Goal: Task Accomplishment & Management: Complete application form

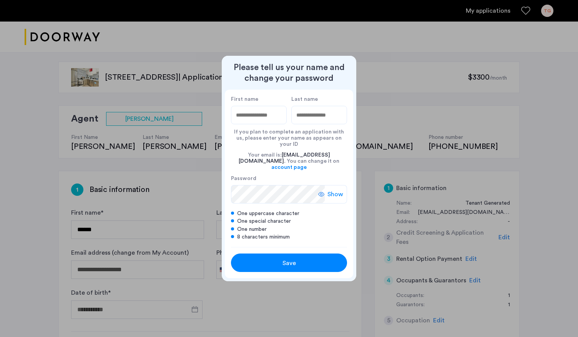
click at [56, 178] on div at bounding box center [289, 168] width 578 height 337
click at [25, 159] on div at bounding box center [289, 168] width 578 height 337
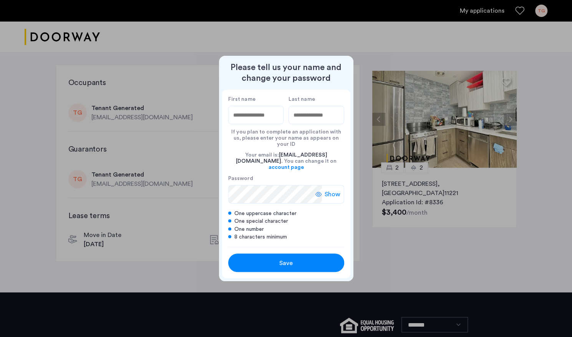
click at [235, 123] on input "First name" at bounding box center [256, 115] width 56 height 18
type input "*******"
type input "********"
click at [275, 176] on label "Password" at bounding box center [275, 178] width 94 height 7
click at [322, 187] on div "Show" at bounding box center [329, 194] width 29 height 18
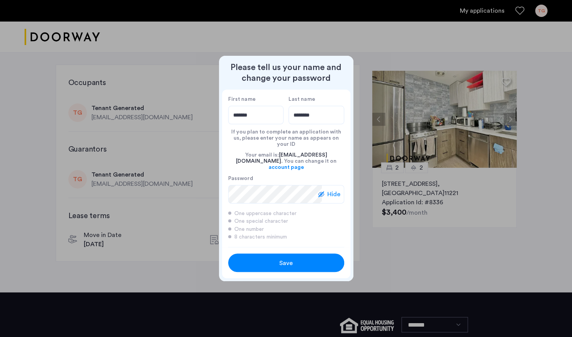
click at [322, 191] on div at bounding box center [321, 194] width 6 height 6
click at [260, 258] on div "Save" at bounding box center [286, 262] width 74 height 9
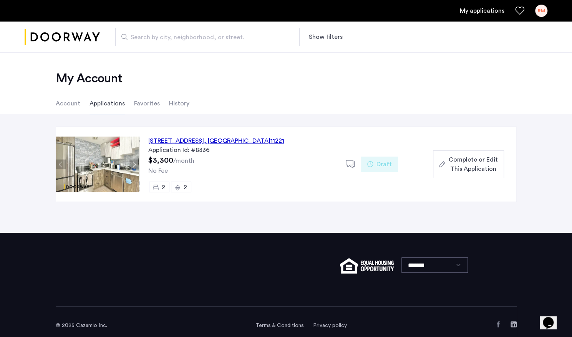
click at [463, 165] on span "Complete or Edit This Application" at bounding box center [472, 164] width 49 height 18
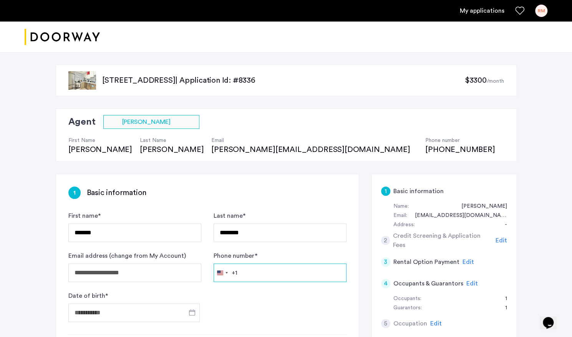
click at [264, 275] on input "Phone number *" at bounding box center [280, 272] width 133 height 18
type input "**********"
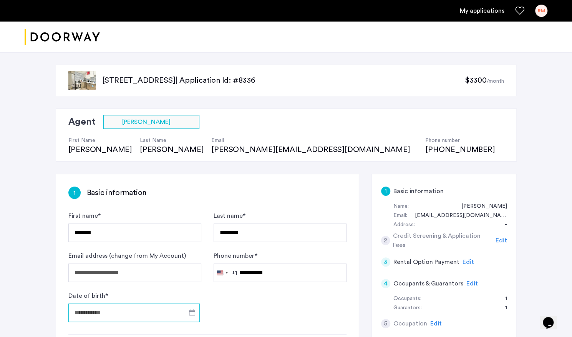
click at [174, 315] on input "Date of birth *" at bounding box center [133, 312] width 131 height 18
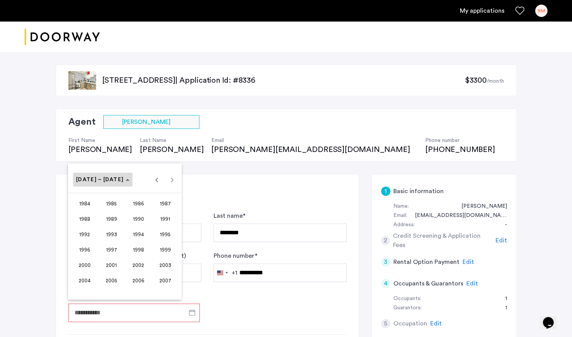
click at [126, 180] on polygon "Choose date" at bounding box center [128, 180] width 4 height 2
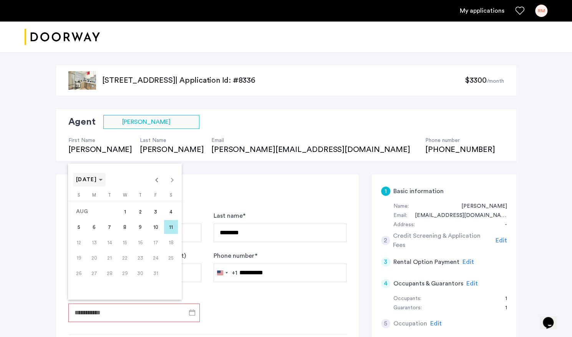
click at [103, 179] on span "[DATE]" at bounding box center [89, 179] width 27 height 7
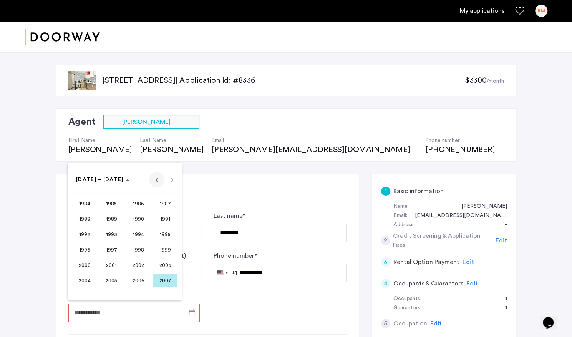
click at [156, 183] on span "Previous 24 years" at bounding box center [156, 179] width 15 height 15
click at [166, 237] on span "1971" at bounding box center [165, 234] width 24 height 14
click at [111, 247] on span "OCT" at bounding box center [111, 249] width 24 height 14
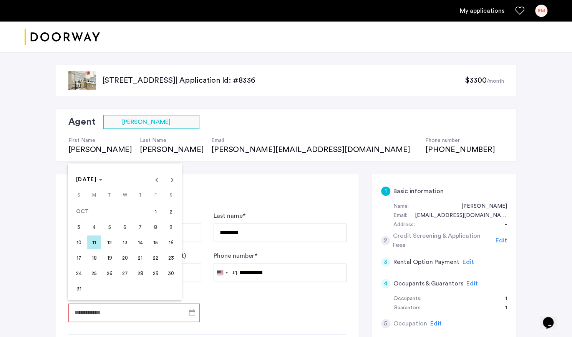
click at [139, 224] on span "7" at bounding box center [140, 227] width 14 height 14
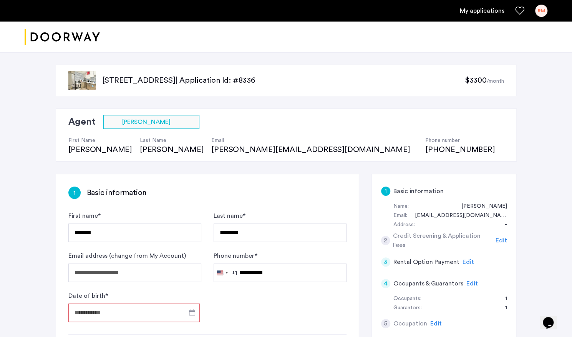
type input "**********"
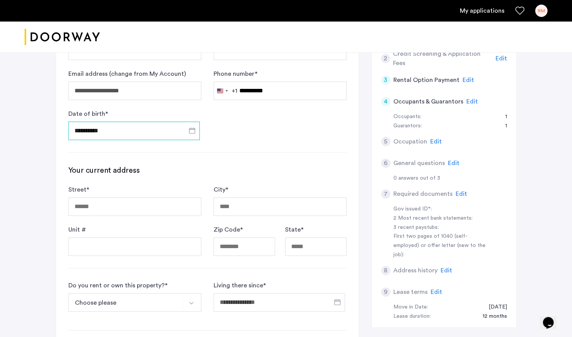
scroll to position [195, 0]
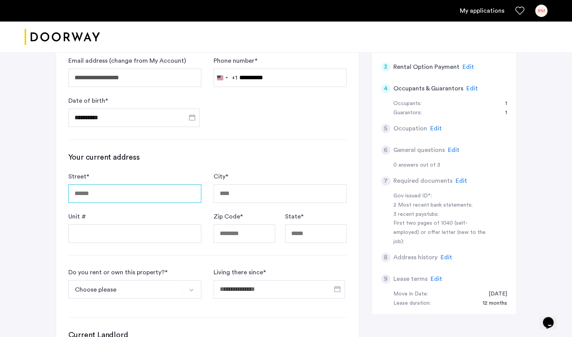
click at [142, 190] on input "Street *" at bounding box center [134, 193] width 133 height 18
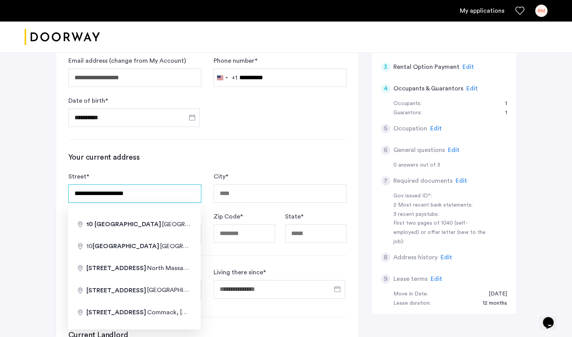
type input "**********"
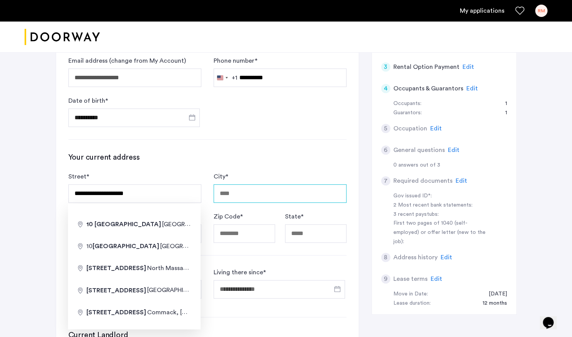
click at [239, 189] on input "City *" at bounding box center [280, 193] width 133 height 18
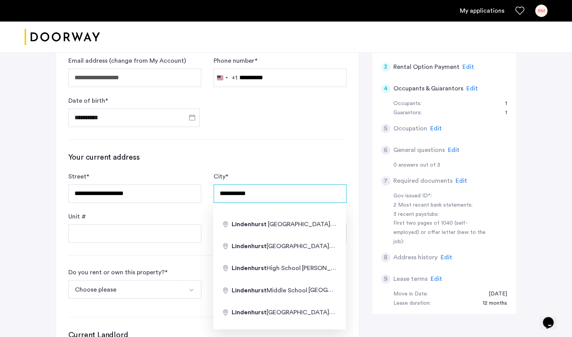
type input "**********"
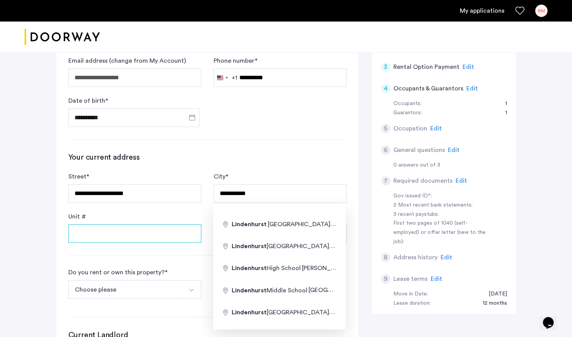
click at [148, 232] on input "Unit #" at bounding box center [134, 233] width 133 height 18
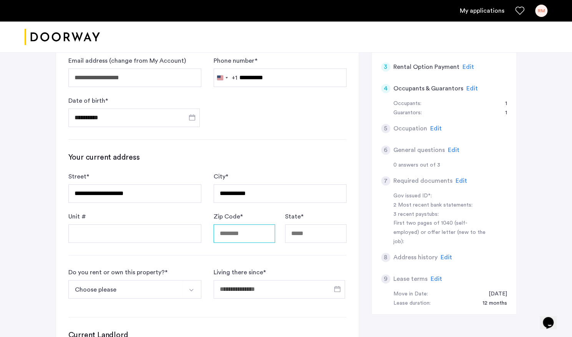
click at [228, 233] on input "Zip Code *" at bounding box center [244, 233] width 61 height 18
type input "*****"
click at [309, 234] on input "State *" at bounding box center [315, 233] width 61 height 18
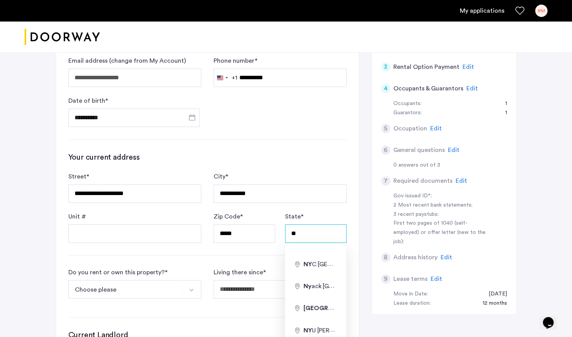
type input "**"
click at [177, 289] on button "Choose please" at bounding box center [125, 289] width 115 height 18
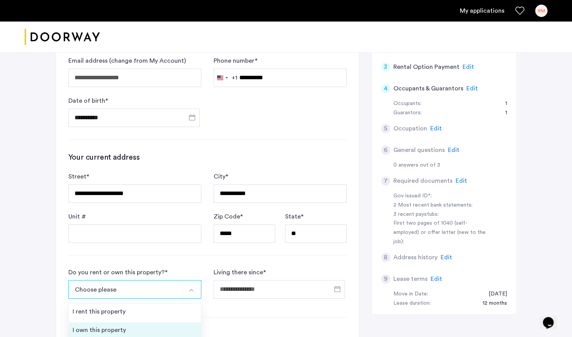
click at [100, 331] on div "I own this property" at bounding box center [99, 329] width 53 height 9
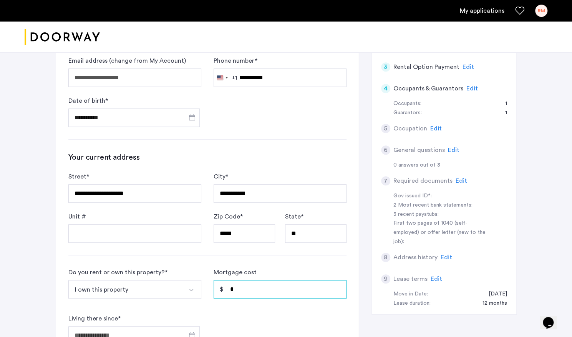
click at [261, 286] on input "*" at bounding box center [280, 289] width 133 height 18
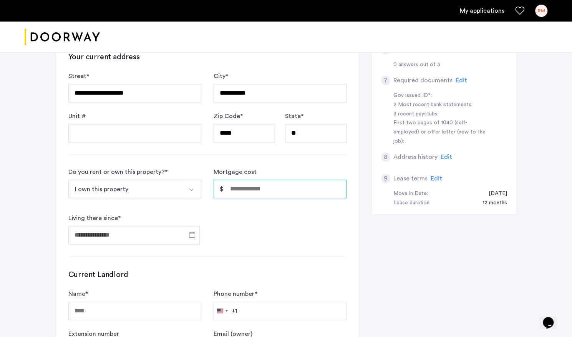
scroll to position [300, 0]
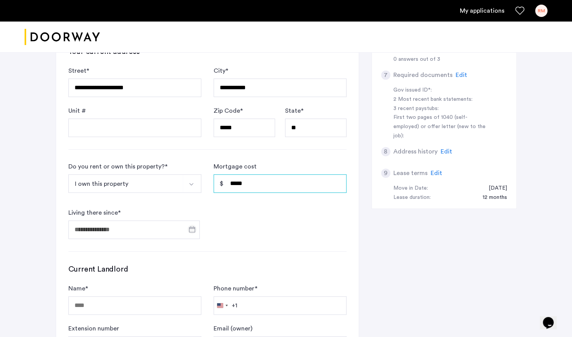
type input "*****"
click at [188, 230] on span "Open calendar" at bounding box center [192, 229] width 18 height 18
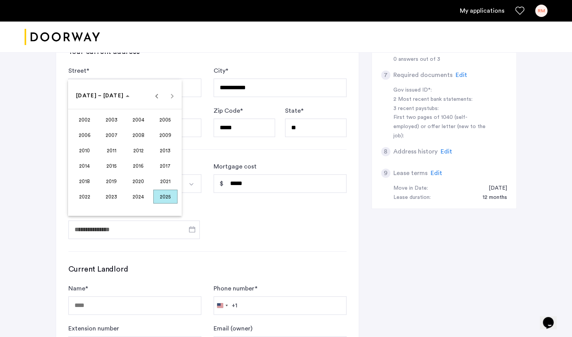
click at [142, 131] on span "2008" at bounding box center [138, 135] width 24 height 14
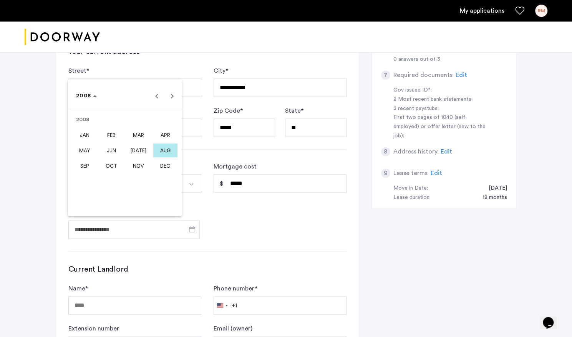
click at [162, 165] on span "DEC" at bounding box center [165, 166] width 24 height 14
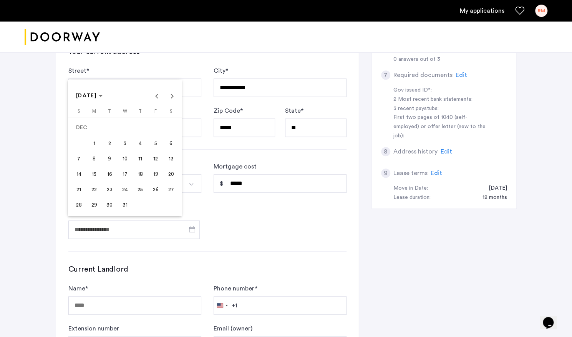
click at [98, 176] on span "15" at bounding box center [94, 174] width 14 height 14
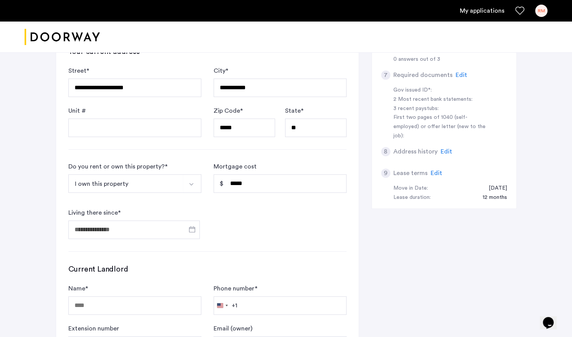
type input "**********"
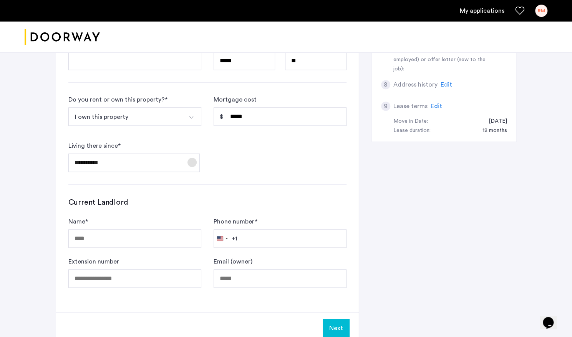
scroll to position [426, 0]
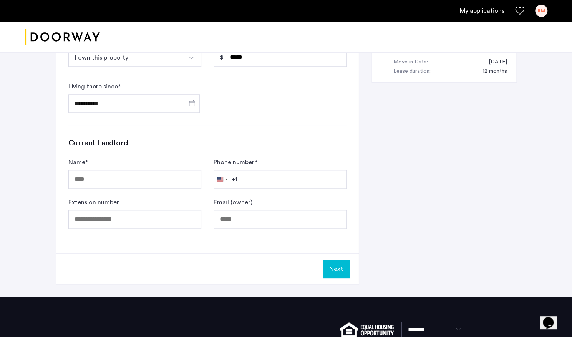
click at [339, 264] on button "Next" at bounding box center [336, 268] width 27 height 18
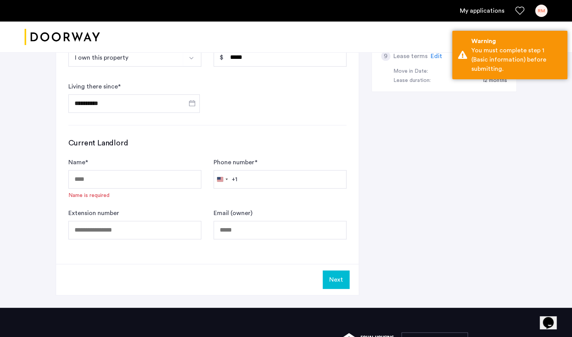
click at [418, 181] on div "**********" at bounding box center [286, 27] width 461 height 560
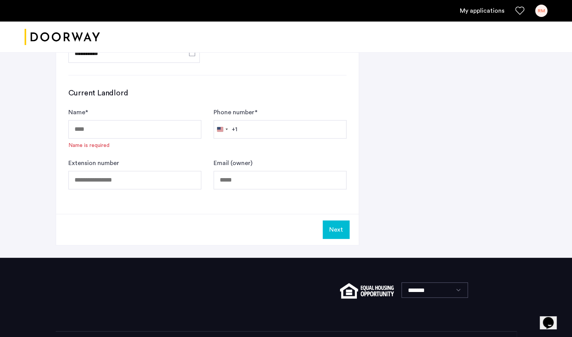
scroll to position [486, 0]
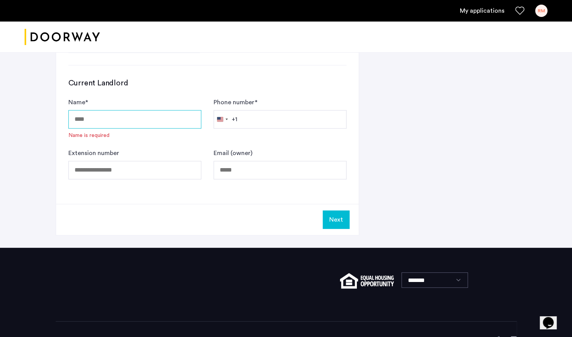
click at [88, 115] on input "Name *" at bounding box center [134, 119] width 133 height 18
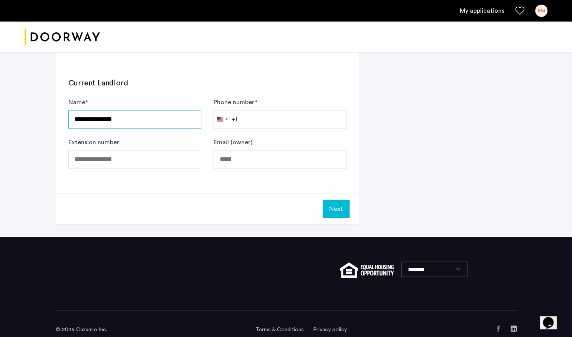
type input "**********"
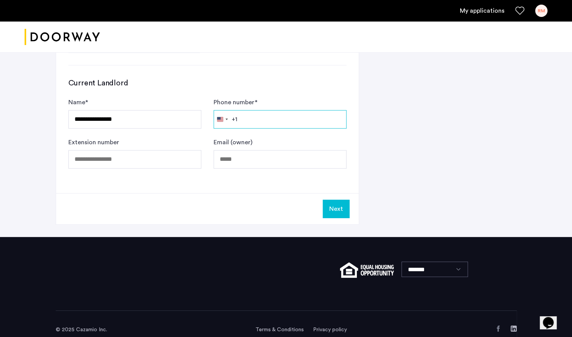
click at [264, 113] on input "Phone number *" at bounding box center [280, 119] width 133 height 18
type input "**********"
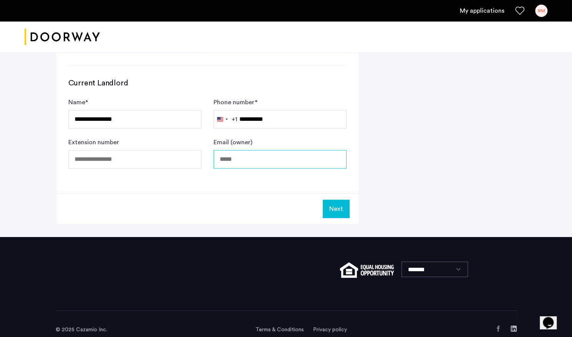
click at [252, 159] on input "Email (owner)" at bounding box center [280, 159] width 133 height 18
type input "**********"
click at [337, 204] on button "Next" at bounding box center [336, 208] width 27 height 18
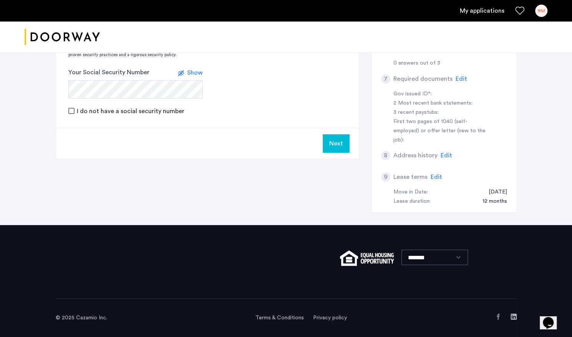
scroll to position [0, 0]
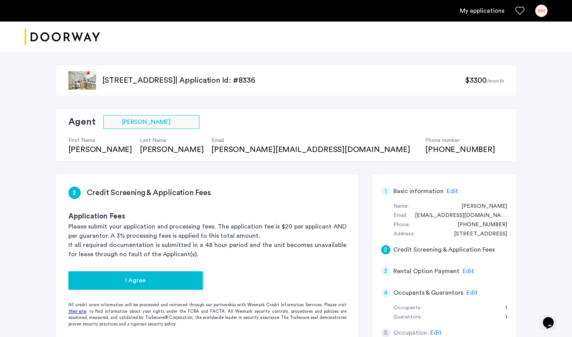
click at [173, 283] on div "I Agree" at bounding box center [136, 279] width 122 height 9
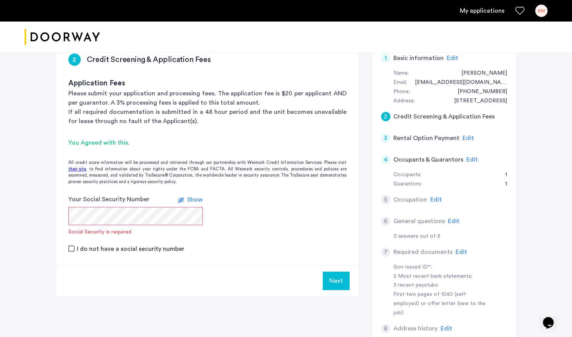
scroll to position [154, 0]
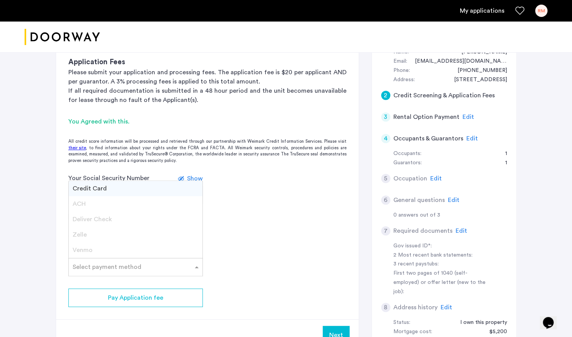
click at [196, 270] on span at bounding box center [198, 266] width 10 height 9
click at [85, 186] on span "Credit Card" at bounding box center [90, 188] width 34 height 6
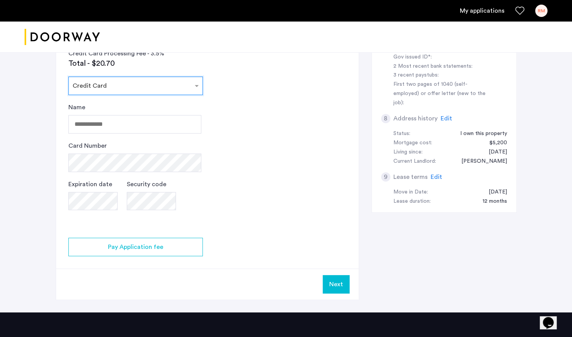
scroll to position [343, 0]
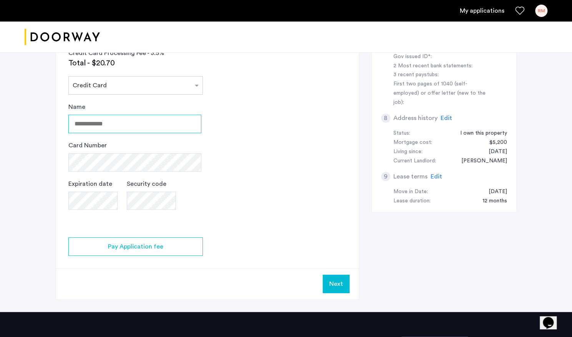
click at [123, 123] on input "Name" at bounding box center [134, 123] width 133 height 18
type input "**********"
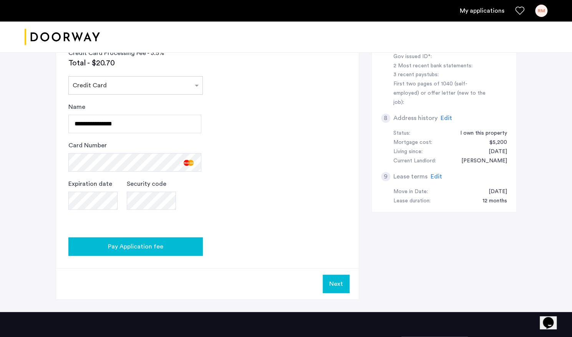
click at [127, 244] on span "Pay Application fee" at bounding box center [135, 246] width 55 height 9
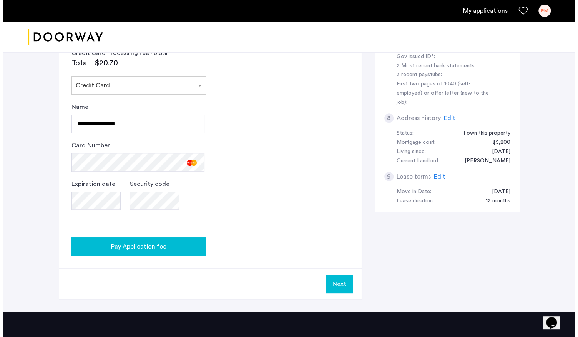
scroll to position [0, 0]
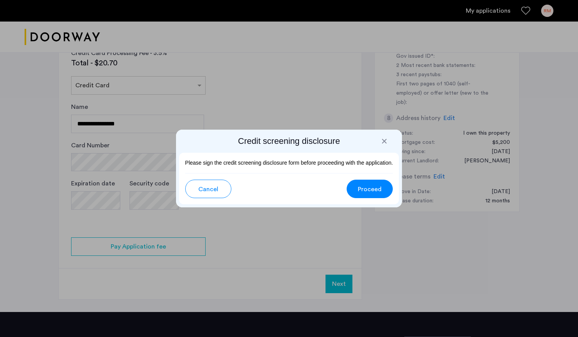
click at [198, 189] on span "Cancel" at bounding box center [208, 188] width 20 height 9
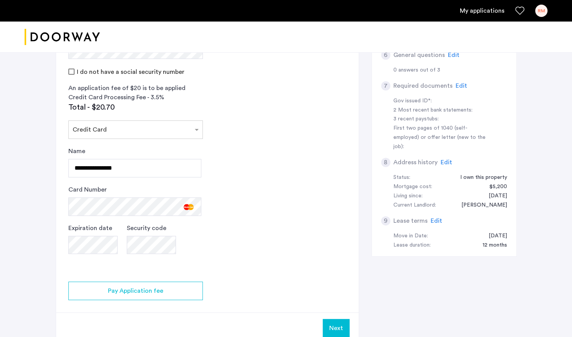
scroll to position [302, 0]
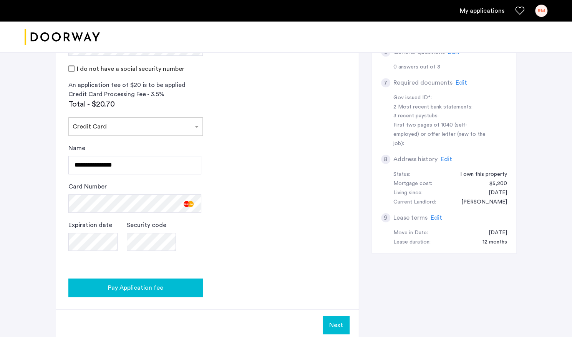
click at [171, 285] on div "Pay Application fee" at bounding box center [136, 287] width 122 height 9
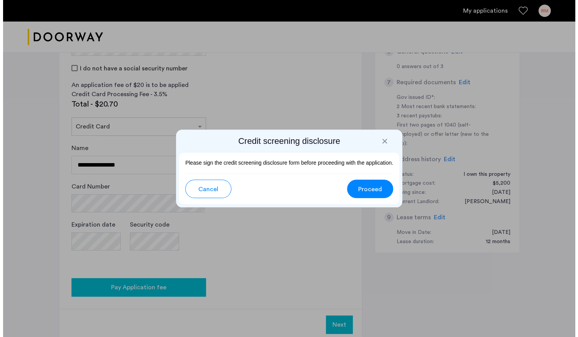
scroll to position [0, 0]
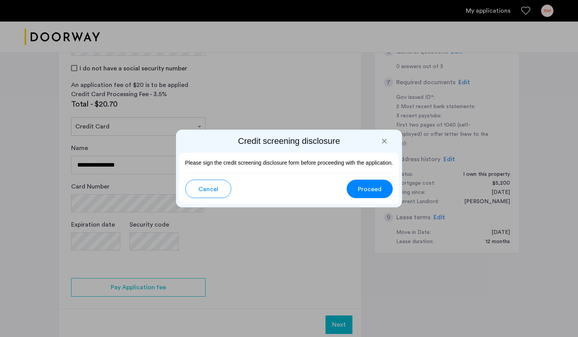
click at [366, 191] on span "Proceed" at bounding box center [370, 188] width 24 height 9
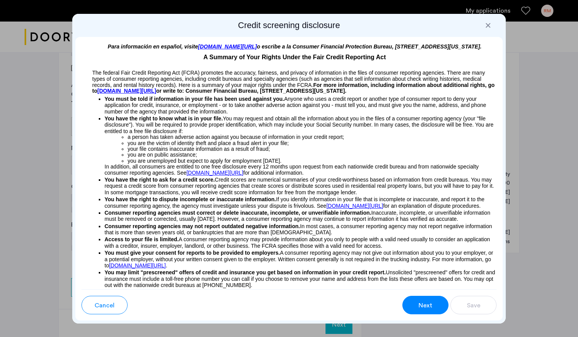
click at [422, 303] on span "Next" at bounding box center [425, 304] width 14 height 9
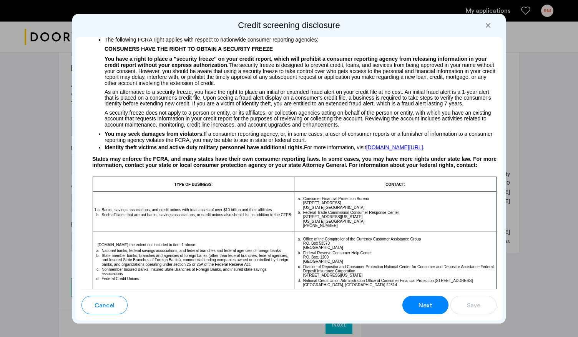
click at [422, 305] on span "Next" at bounding box center [425, 304] width 14 height 9
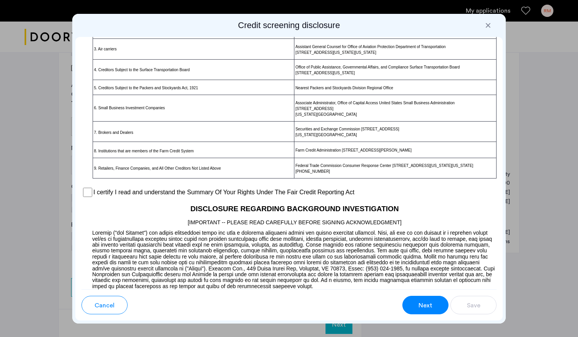
click at [422, 305] on span "Next" at bounding box center [425, 304] width 14 height 9
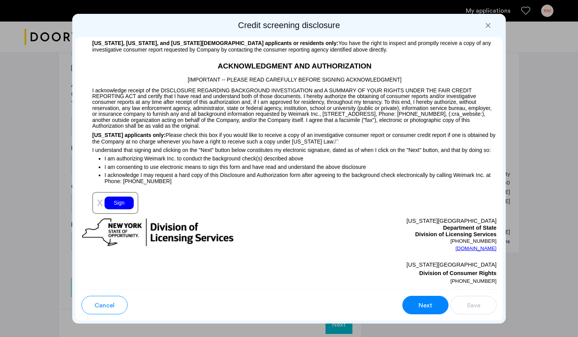
click at [111, 209] on div "Sign" at bounding box center [118, 202] width 29 height 13
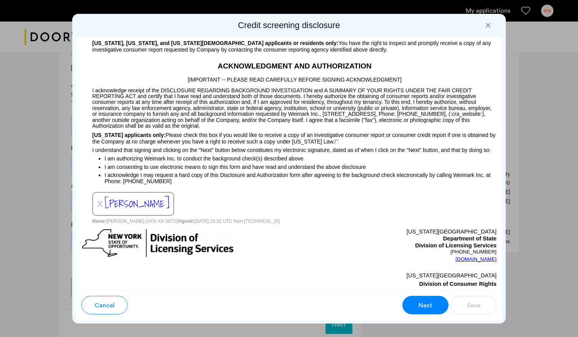
click at [423, 307] on span "Next" at bounding box center [425, 304] width 14 height 9
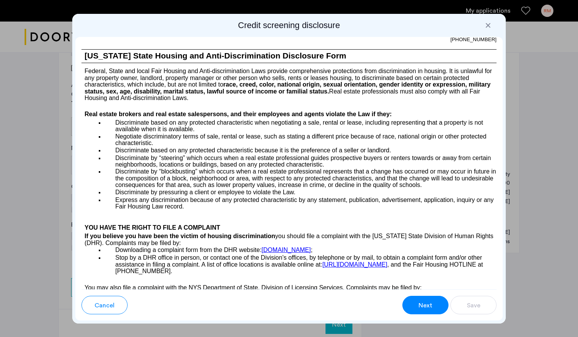
click at [423, 309] on button "Next" at bounding box center [425, 304] width 46 height 18
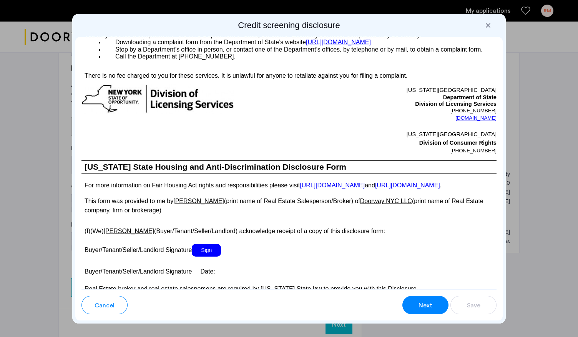
click at [423, 310] on button "Next" at bounding box center [425, 304] width 46 height 18
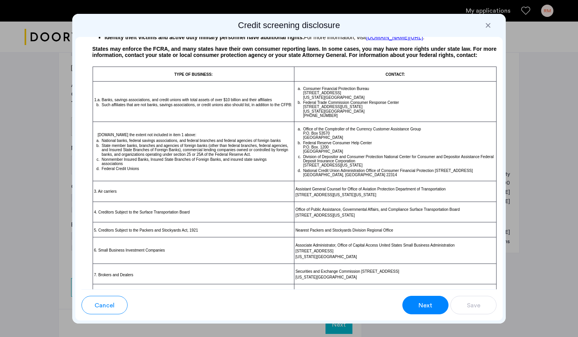
scroll to position [1512, 0]
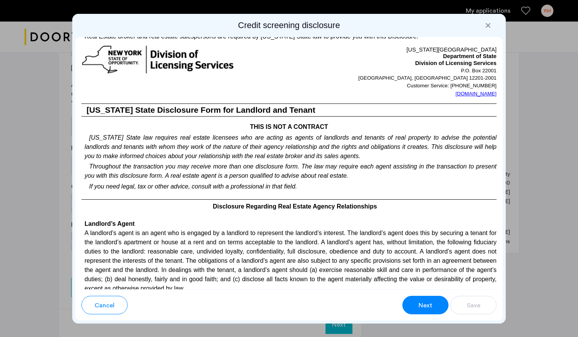
click at [486, 27] on div at bounding box center [488, 26] width 8 height 8
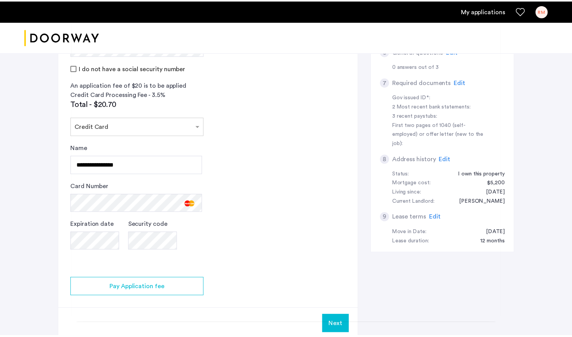
scroll to position [302, 0]
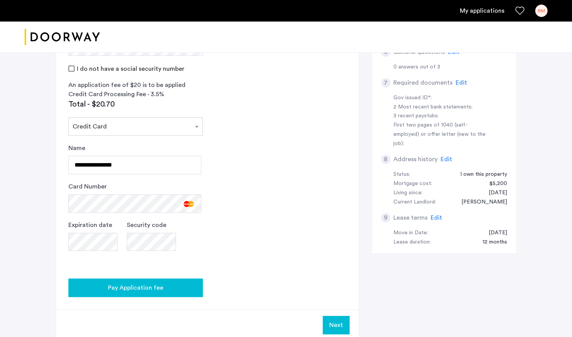
click at [133, 286] on span "Pay Application fee" at bounding box center [135, 287] width 55 height 9
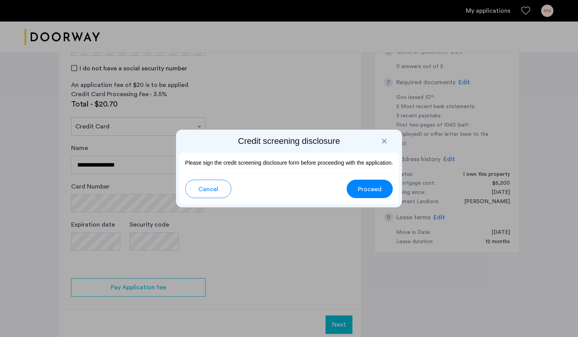
click at [363, 187] on span "Proceed" at bounding box center [370, 188] width 24 height 9
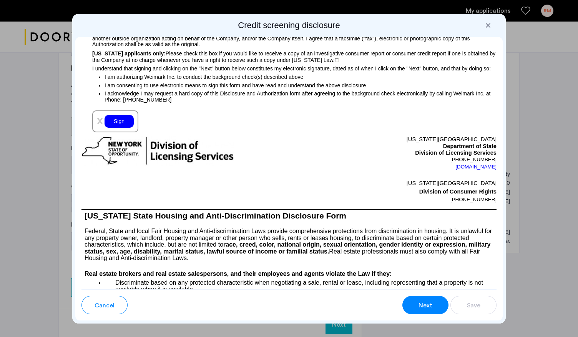
scroll to position [855, 0]
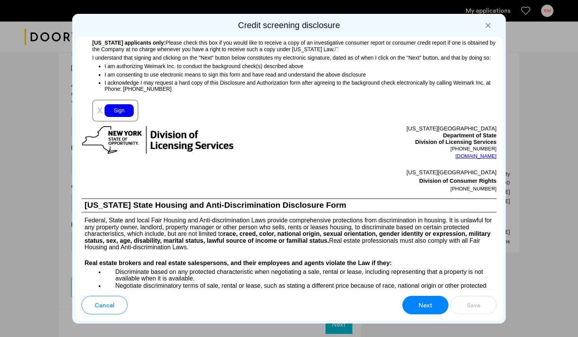
click at [124, 117] on div "Sign" at bounding box center [118, 110] width 29 height 13
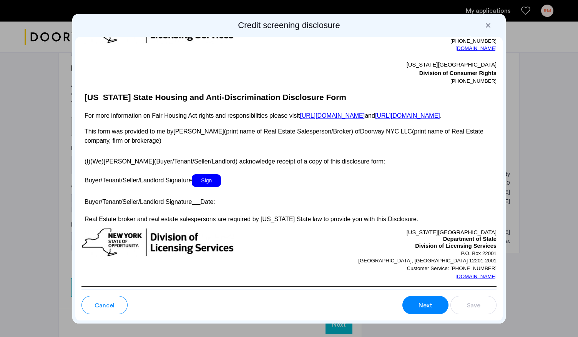
scroll to position [1341, 0]
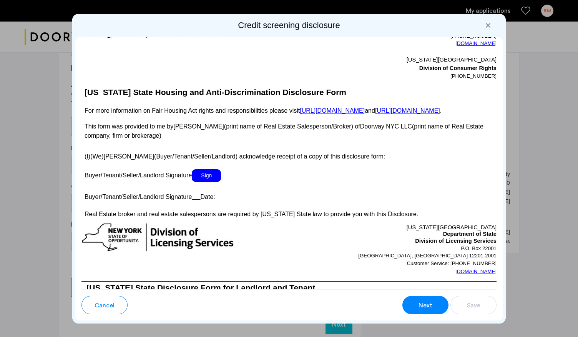
click at [213, 182] on span "Sign" at bounding box center [206, 175] width 29 height 13
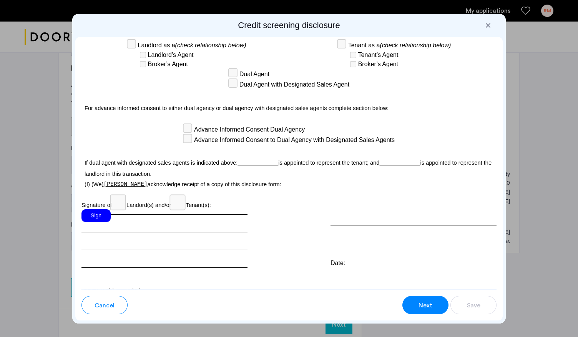
scroll to position [2215, 0]
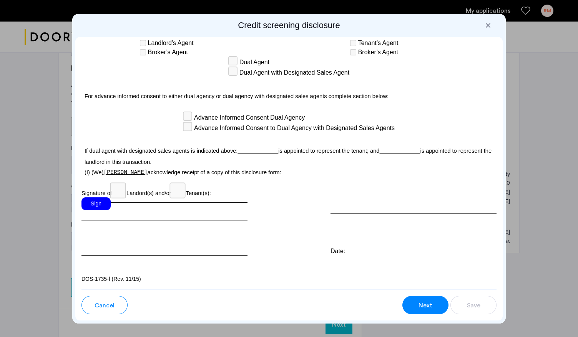
click at [96, 206] on div "Sign" at bounding box center [95, 203] width 29 height 13
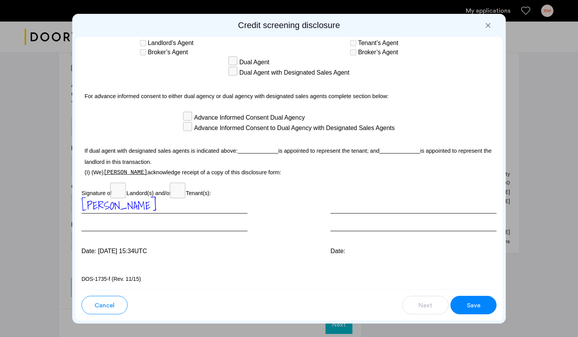
click at [479, 308] on span "Save" at bounding box center [473, 304] width 13 height 9
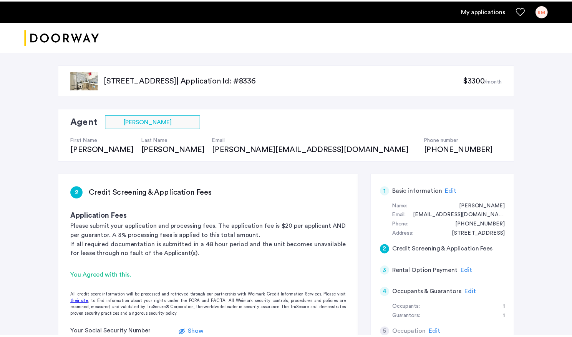
scroll to position [302, 0]
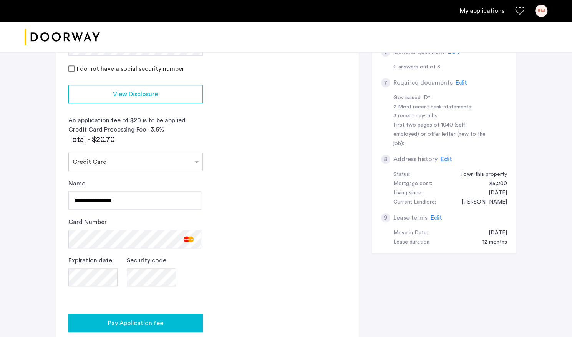
click at [163, 324] on div "Pay Application fee" at bounding box center [136, 322] width 122 height 9
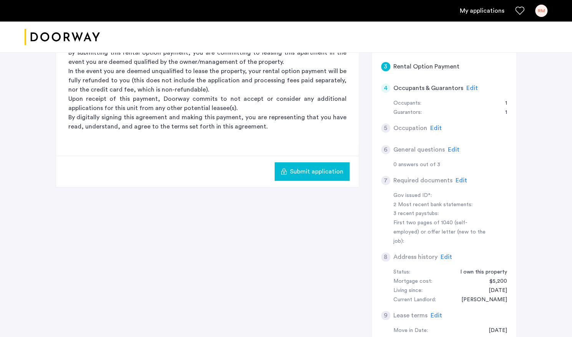
scroll to position [230, 0]
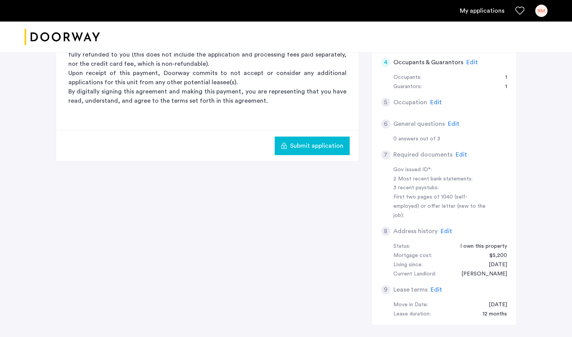
click at [434, 286] on span "Edit" at bounding box center [437, 289] width 12 height 6
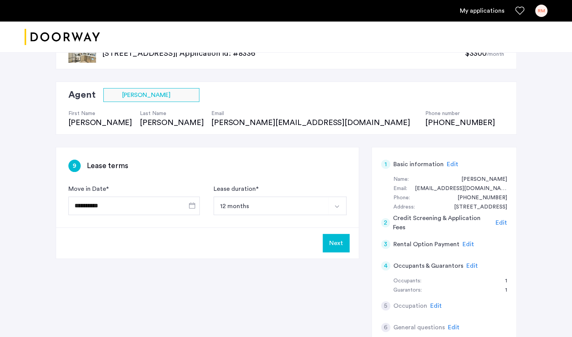
scroll to position [0, 0]
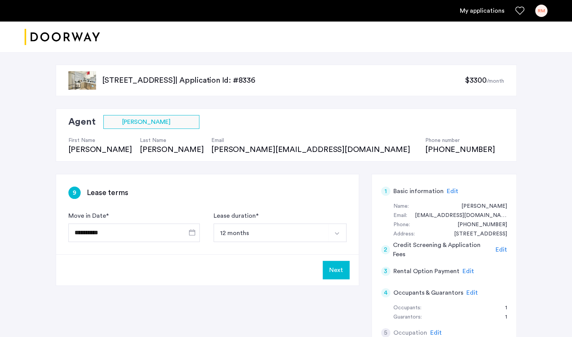
click at [333, 268] on button "Next" at bounding box center [336, 269] width 27 height 18
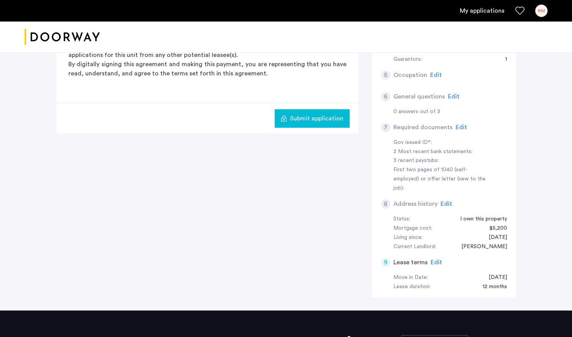
scroll to position [258, 0]
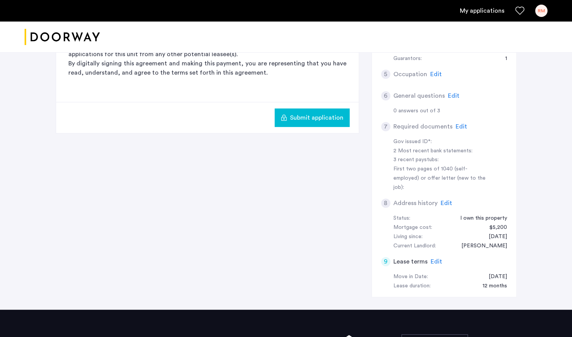
click at [301, 119] on span "Submit application" at bounding box center [316, 117] width 53 height 9
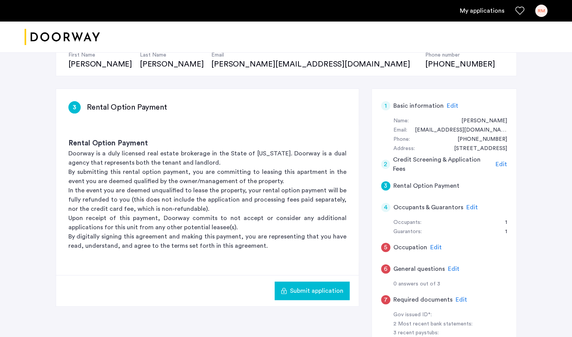
scroll to position [88, 0]
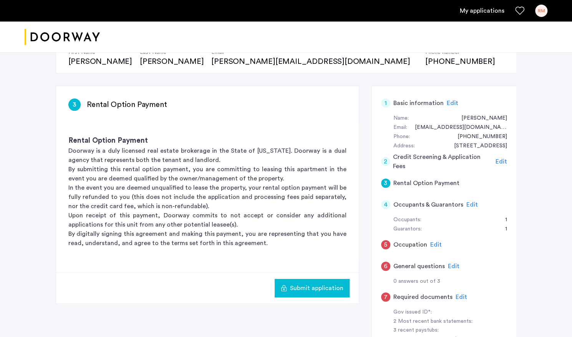
click at [320, 288] on span "Submit application" at bounding box center [316, 287] width 53 height 9
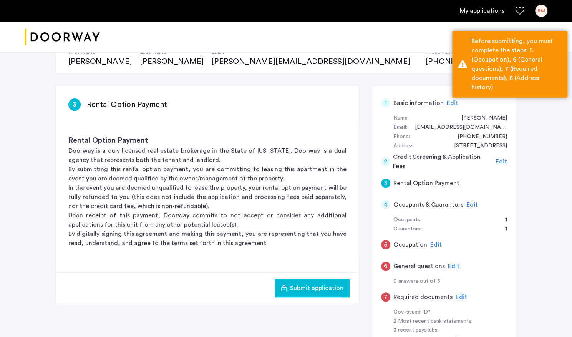
click at [470, 203] on span "Edit" at bounding box center [472, 204] width 12 height 6
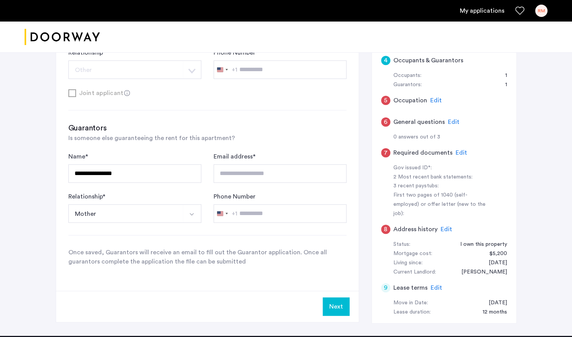
scroll to position [235, 0]
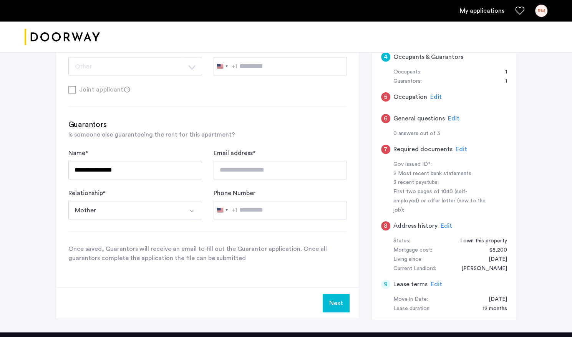
click at [333, 300] on button "Next" at bounding box center [336, 302] width 27 height 18
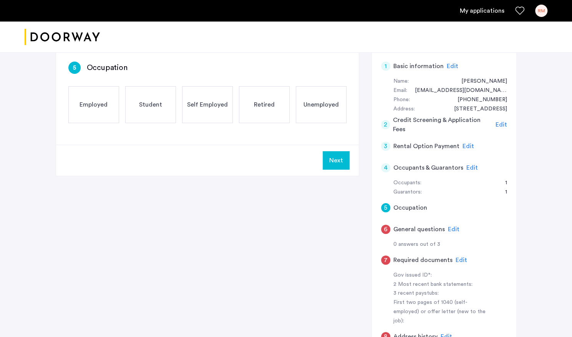
scroll to position [126, 0]
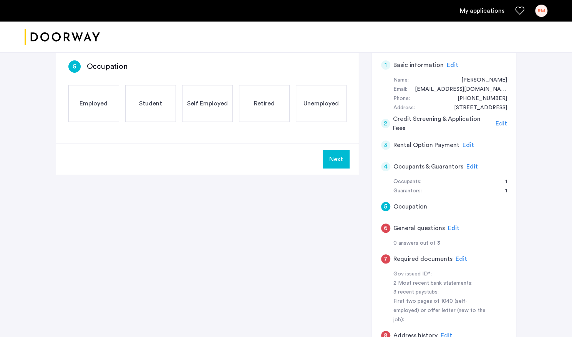
click at [334, 161] on button "Next" at bounding box center [336, 159] width 27 height 18
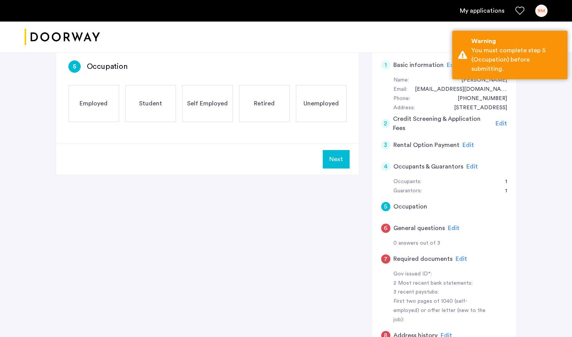
click at [88, 105] on span "Employed" at bounding box center [94, 103] width 28 height 9
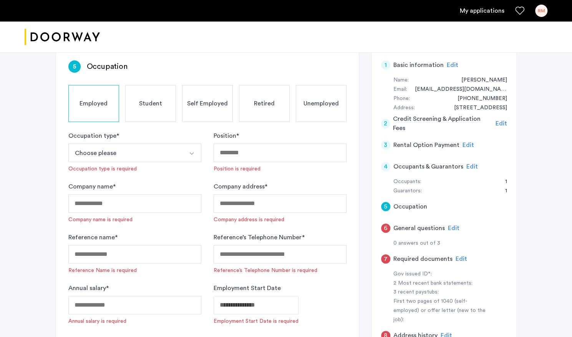
click at [195, 155] on button "Select option" at bounding box center [192, 152] width 18 height 18
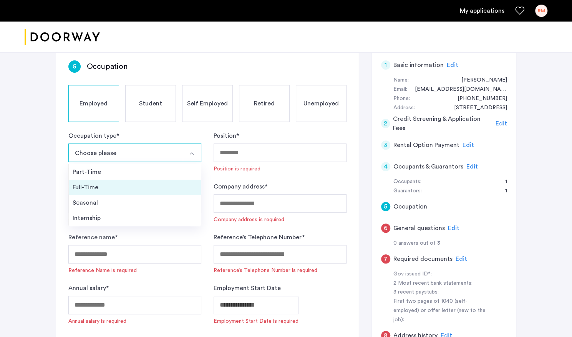
click at [113, 189] on div "Full-Time" at bounding box center [135, 186] width 124 height 9
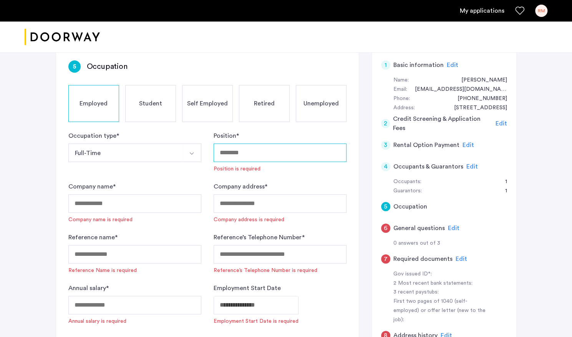
click at [220, 153] on input "Position *" at bounding box center [280, 152] width 133 height 18
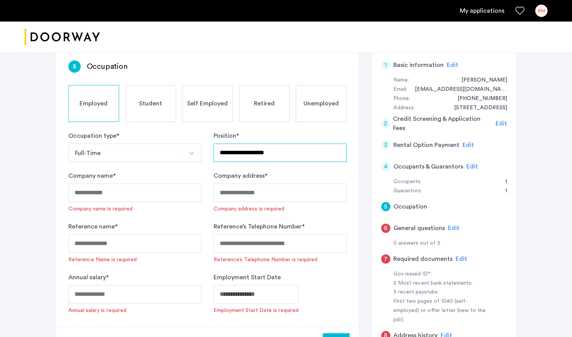
type input "**********"
click at [108, 191] on input "Company name *" at bounding box center [134, 192] width 133 height 18
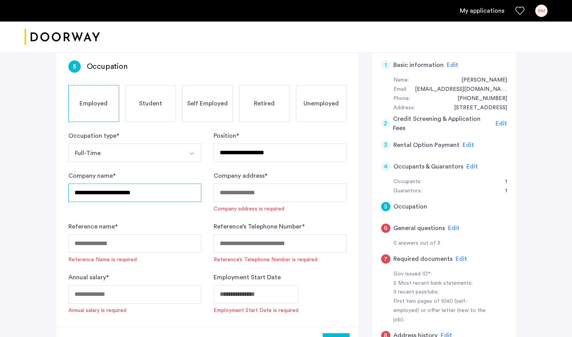
type input "**********"
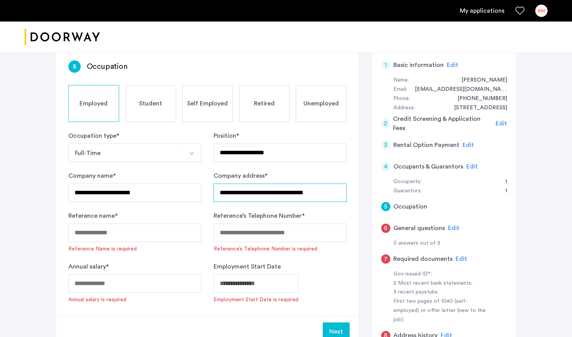
type input "**********"
click at [95, 231] on input "Reference name *" at bounding box center [134, 232] width 133 height 18
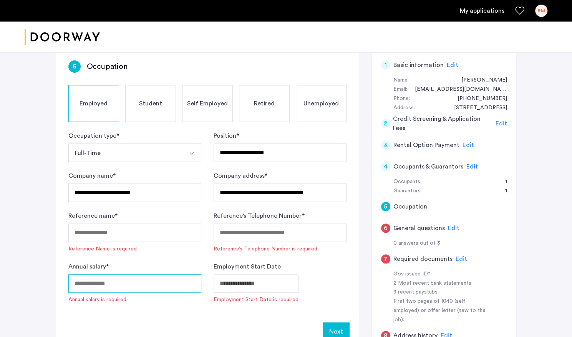
click at [80, 285] on input "Annual salary *" at bounding box center [134, 283] width 133 height 18
click at [116, 283] on input "******" at bounding box center [134, 283] width 133 height 18
type input "******"
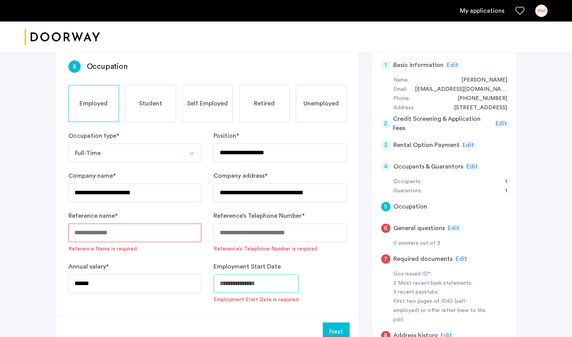
click at [242, 211] on body "**********" at bounding box center [286, 42] width 572 height 337
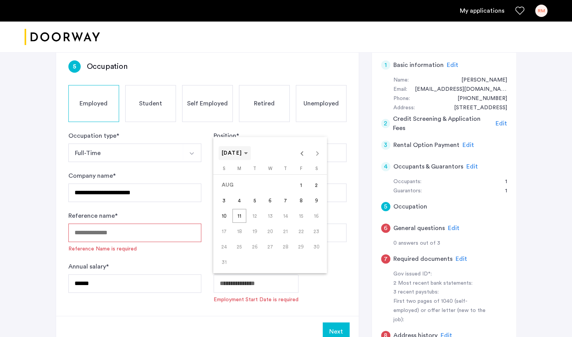
click at [242, 154] on span "[DATE]" at bounding box center [232, 152] width 21 height 5
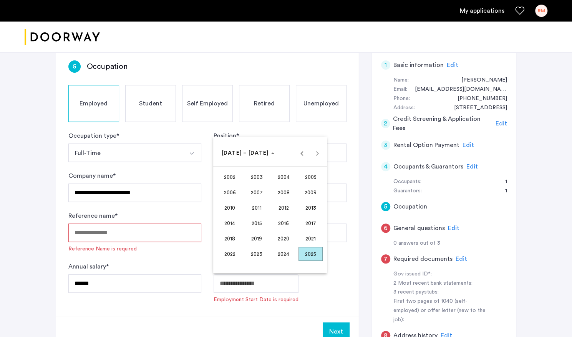
click at [254, 239] on span "2019" at bounding box center [257, 238] width 24 height 14
click at [231, 219] on span "SEP" at bounding box center [230, 223] width 24 height 14
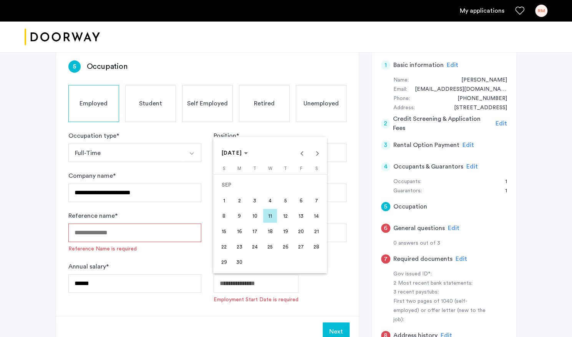
click at [253, 199] on span "3" at bounding box center [255, 200] width 14 height 14
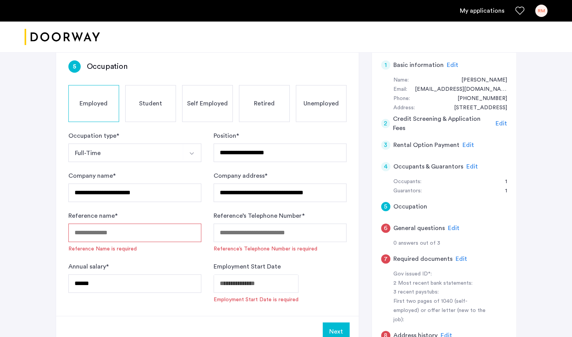
type input "**********"
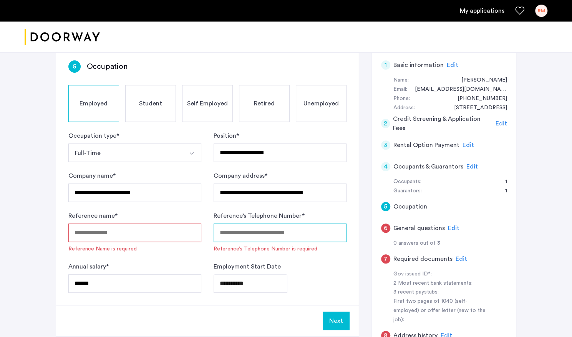
click at [270, 232] on input "Reference’s Telephone Number *" at bounding box center [280, 232] width 133 height 18
click at [174, 232] on input "Reference name *" at bounding box center [134, 232] width 133 height 18
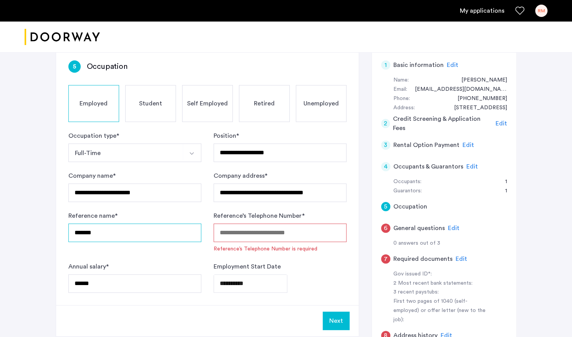
type input "*******"
click at [276, 229] on input "Reference’s Telephone Number *" at bounding box center [280, 232] width 133 height 18
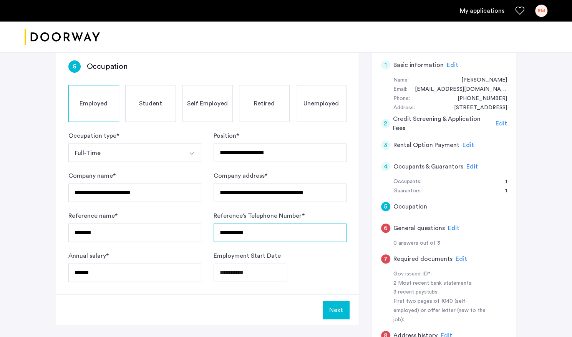
type input "**********"
click at [334, 312] on button "Next" at bounding box center [336, 309] width 27 height 18
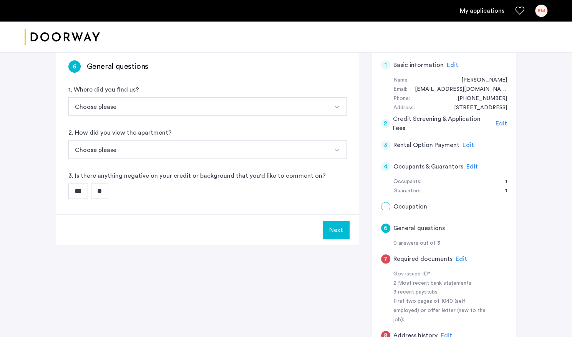
scroll to position [0, 0]
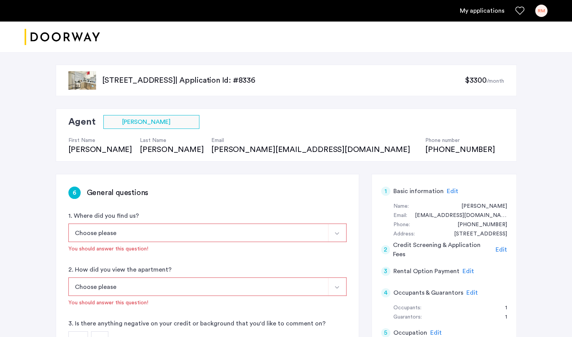
click at [340, 236] on button "Select option" at bounding box center [337, 232] width 18 height 18
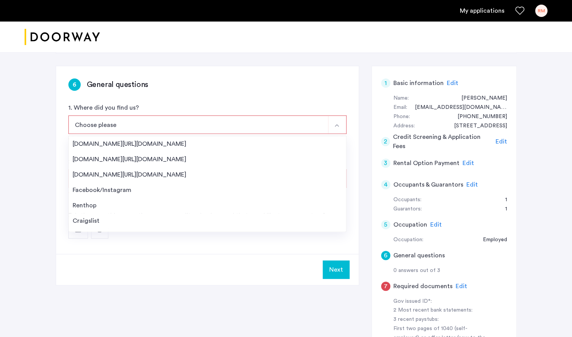
scroll to position [12, 0]
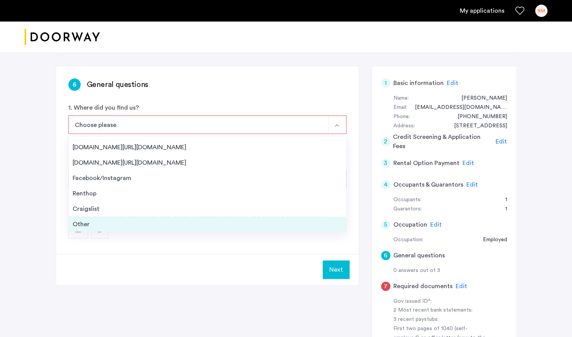
click at [185, 227] on div "Other" at bounding box center [208, 223] width 270 height 9
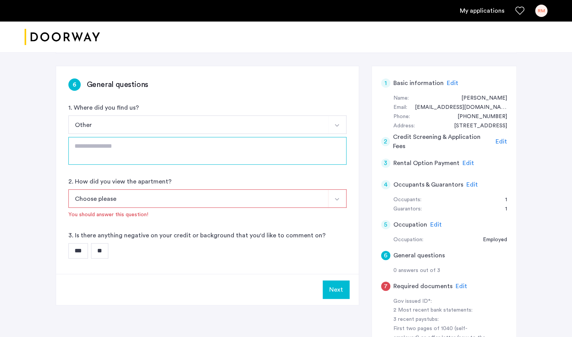
click at [140, 159] on textarea at bounding box center [207, 151] width 278 height 28
type textarea "**********"
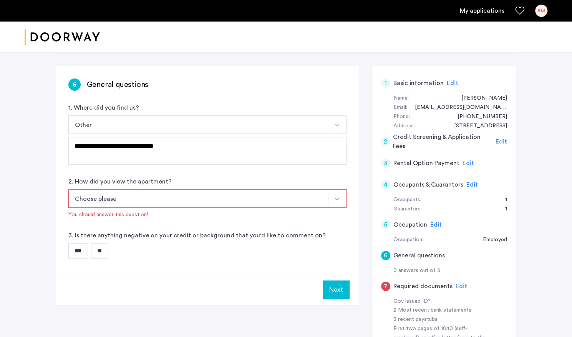
click at [85, 198] on button "Choose please" at bounding box center [198, 198] width 260 height 18
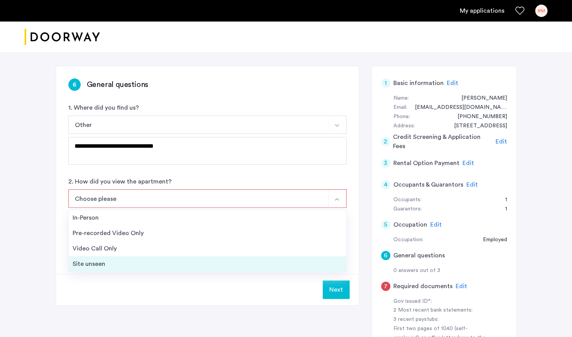
click at [92, 267] on div "Site unseen" at bounding box center [208, 263] width 270 height 9
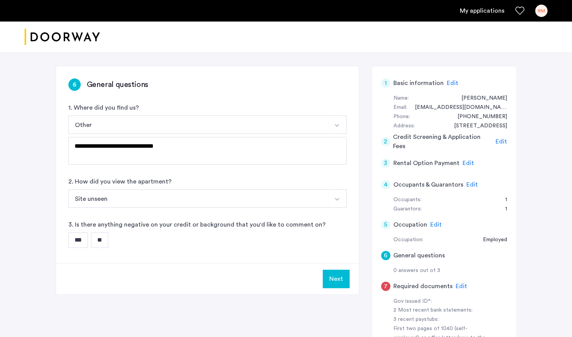
click at [101, 239] on input "**" at bounding box center [99, 239] width 17 height 15
click at [333, 278] on button "Next" at bounding box center [336, 278] width 27 height 18
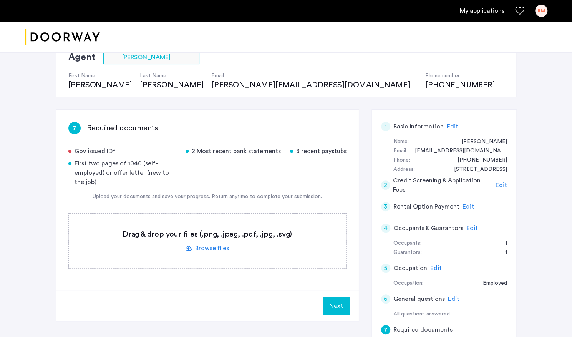
scroll to position [73, 0]
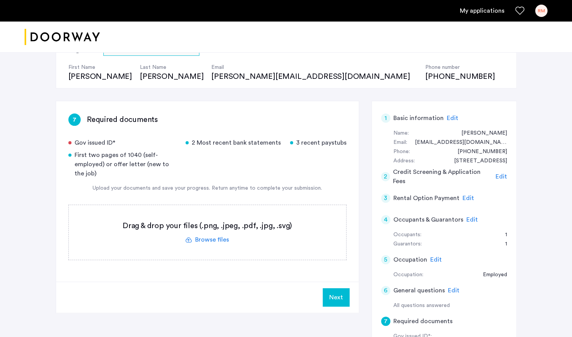
click at [564, 111] on div "[STREET_ADDRESS] | Application Id: #8336 $3300 /month Agent Select agent × [PER…" at bounding box center [286, 241] width 572 height 524
click at [335, 295] on button "Next" at bounding box center [336, 297] width 27 height 18
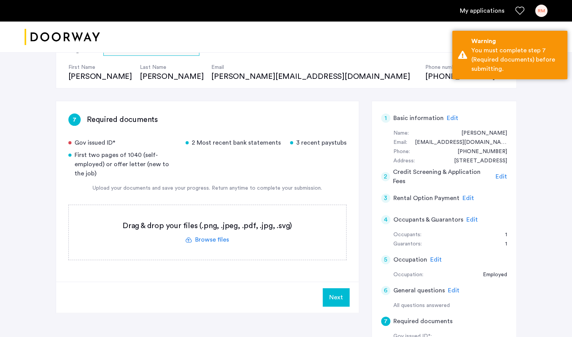
click at [545, 178] on div "[STREET_ADDRESS] | Application Id: #8336 $3300 /month Agent Select agent × [PER…" at bounding box center [286, 241] width 572 height 524
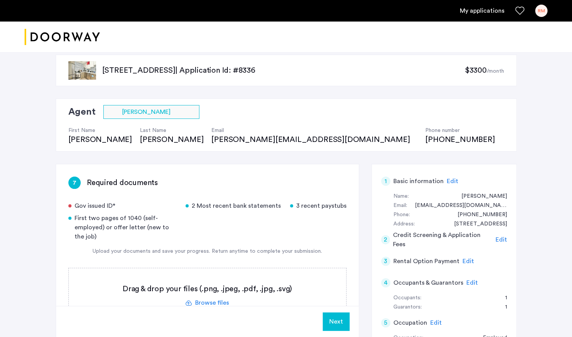
scroll to position [1, 0]
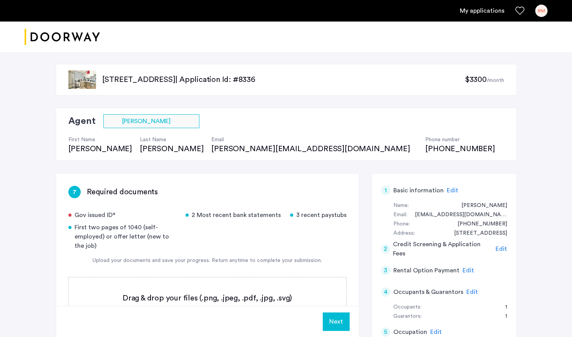
click at [542, 144] on div "[STREET_ADDRESS] | Application Id: #8336 $3300 /month Agent Select agent × [PER…" at bounding box center [286, 313] width 572 height 524
click at [174, 297] on label at bounding box center [207, 304] width 277 height 55
click at [0, 0] on input "file" at bounding box center [0, 0] width 0 height 0
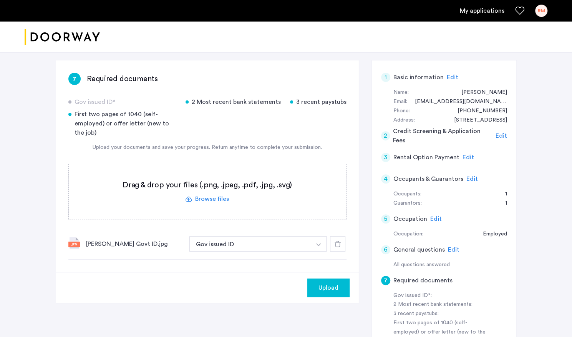
scroll to position [131, 0]
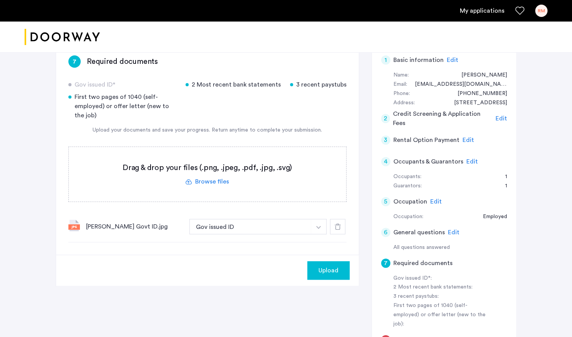
click at [326, 270] on span "Upload" at bounding box center [328, 269] width 20 height 9
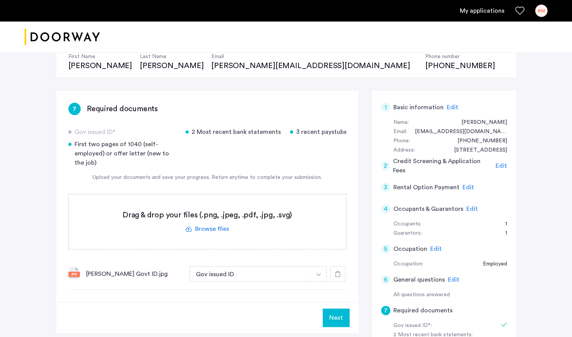
scroll to position [83, 0]
click at [340, 316] on button "Next" at bounding box center [336, 318] width 27 height 18
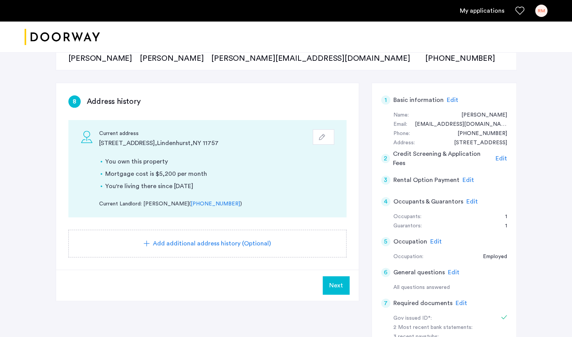
scroll to position [118, 0]
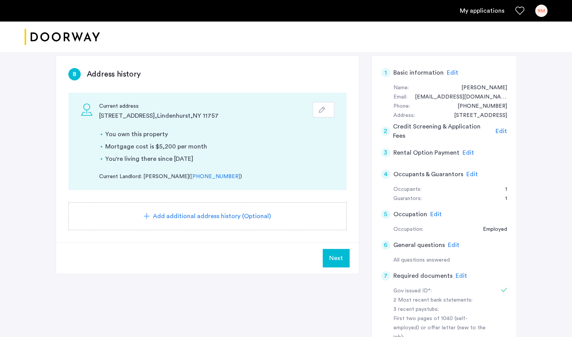
click at [335, 260] on span "Next" at bounding box center [336, 257] width 14 height 9
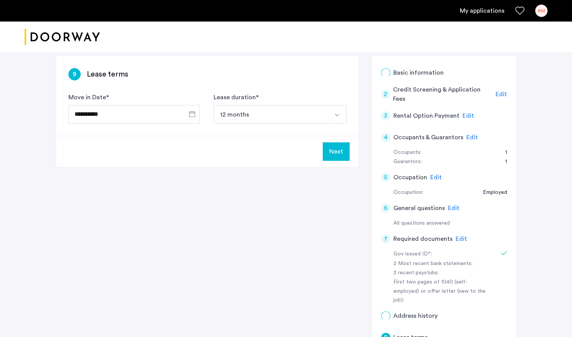
scroll to position [0, 0]
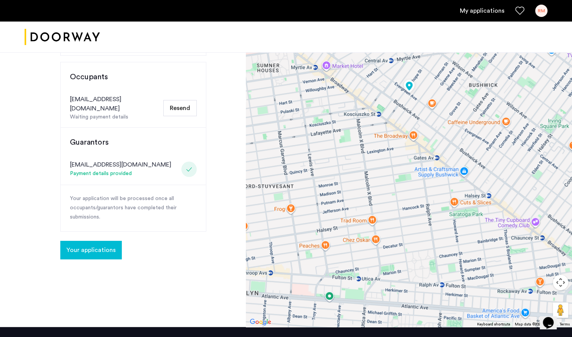
scroll to position [288, 0]
